Goal: Find specific page/section: Find specific page/section

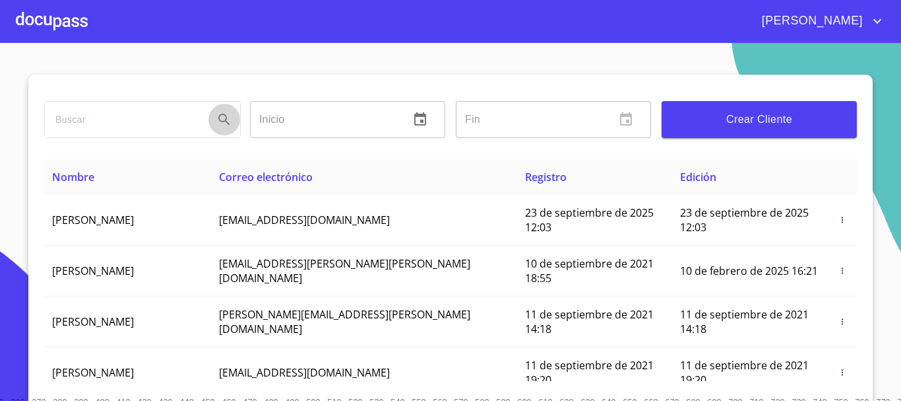
click at [202, 124] on div at bounding box center [142, 120] width 195 height 36
click at [197, 113] on input "search" at bounding box center [124, 120] width 158 height 36
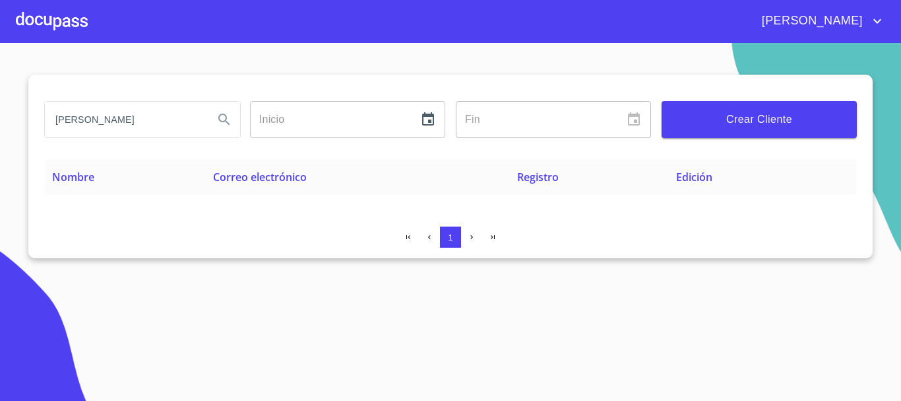
type input "[PERSON_NAME]"
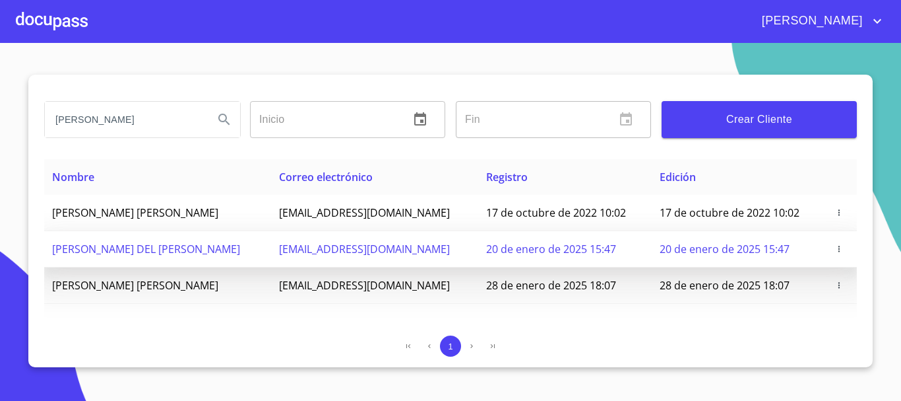
click at [325, 246] on span "[EMAIL_ADDRESS][DOMAIN_NAME]" at bounding box center [364, 249] width 171 height 15
click at [223, 251] on span "[PERSON_NAME] DEL [PERSON_NAME]" at bounding box center [146, 249] width 188 height 15
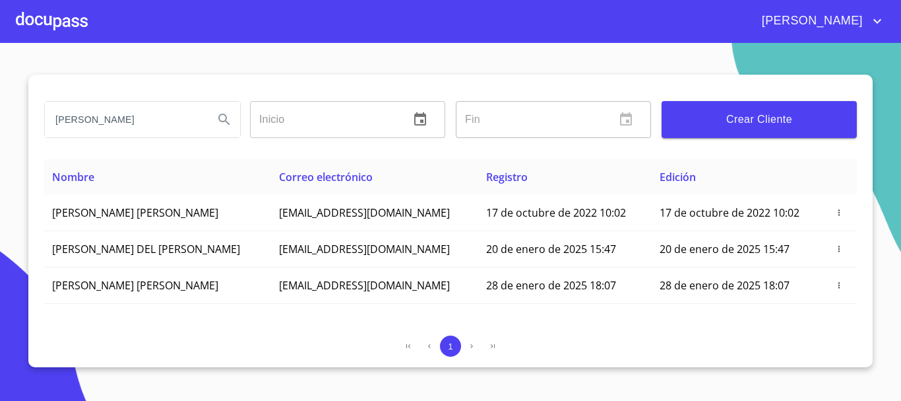
click at [63, 18] on div at bounding box center [52, 21] width 72 height 42
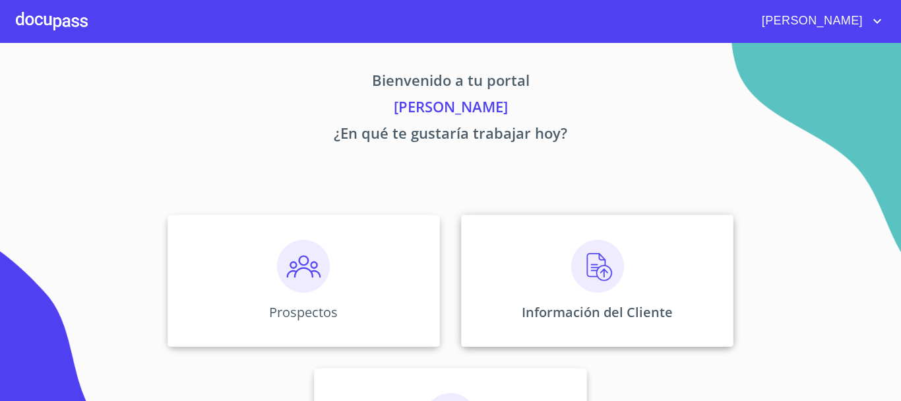
click at [577, 272] on img at bounding box center [597, 266] width 53 height 53
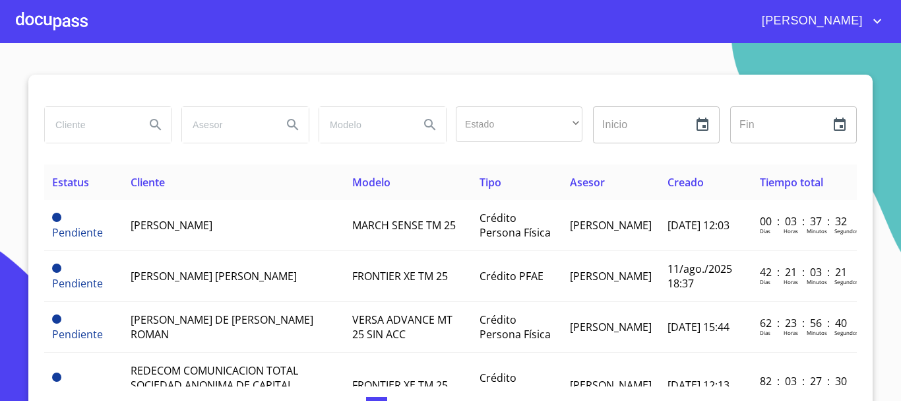
click at [96, 120] on input "search" at bounding box center [90, 125] width 90 height 36
type input "[PERSON_NAME]"
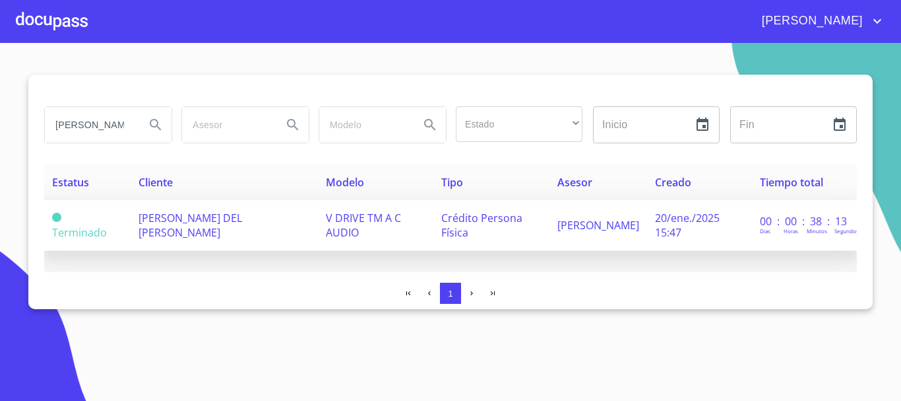
click at [242, 220] on span "[PERSON_NAME] DEL [PERSON_NAME]" at bounding box center [191, 225] width 104 height 29
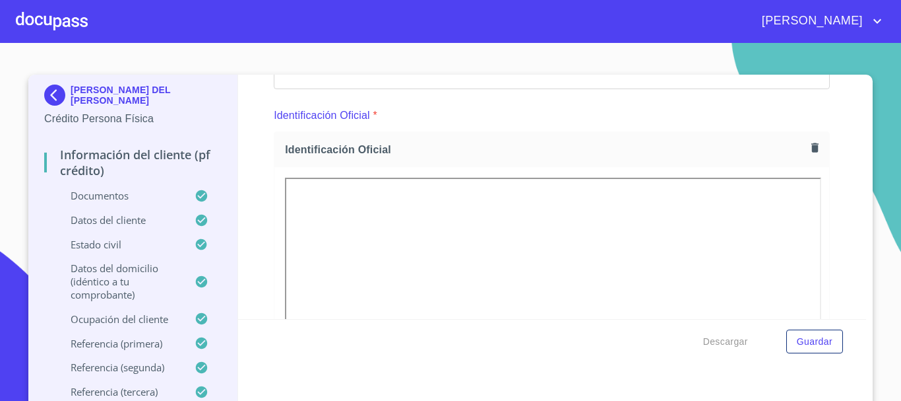
scroll to position [132, 0]
